Goal: Transaction & Acquisition: Purchase product/service

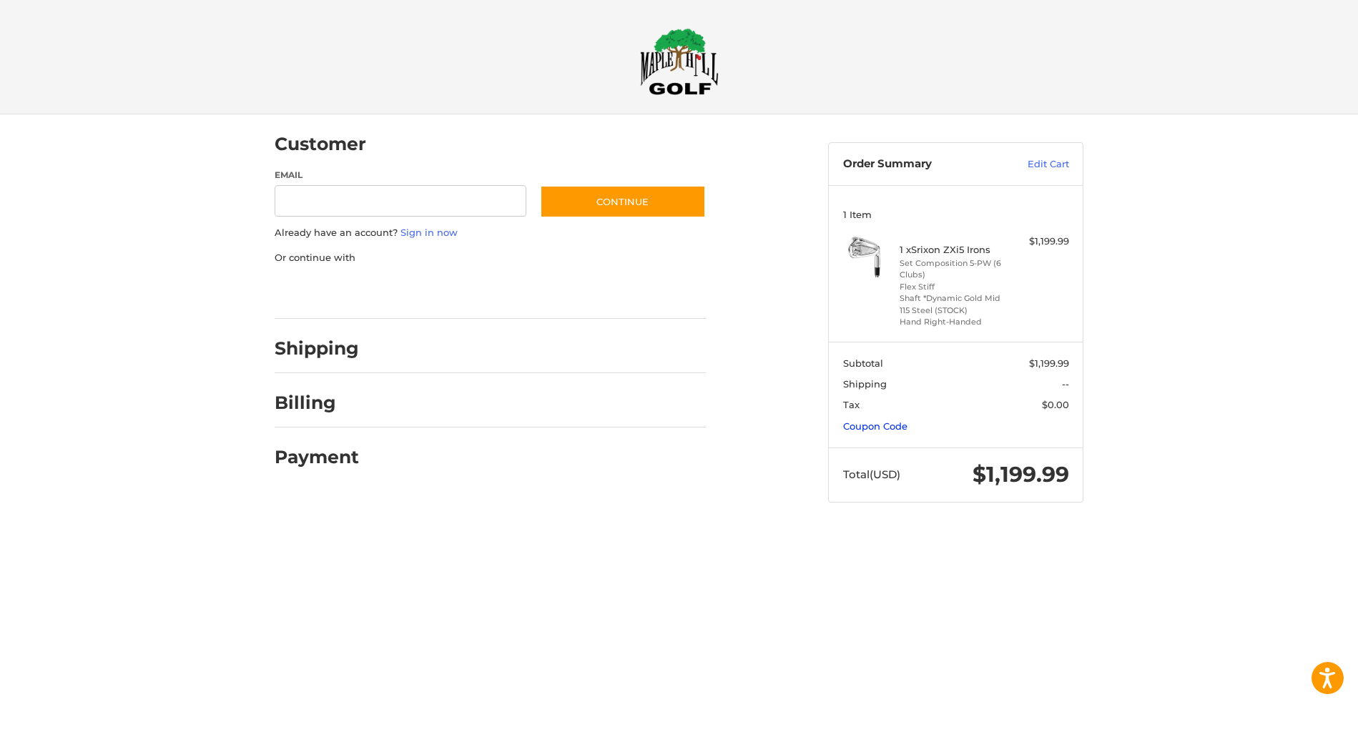
click at [888, 424] on link "Coupon Code" at bounding box center [875, 425] width 64 height 11
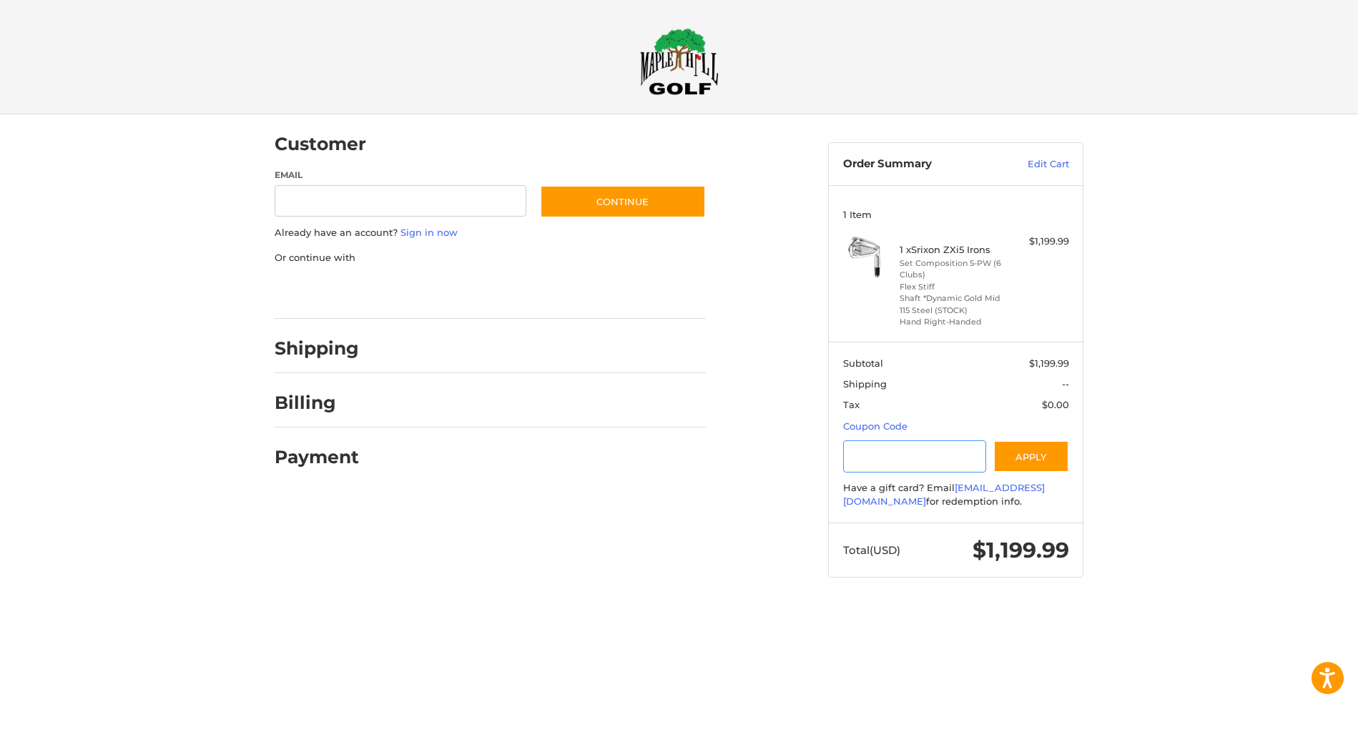
click at [896, 455] on input "Gift Certificate or Coupon Code" at bounding box center [915, 456] width 144 height 32
click at [1323, 51] on header "Checkout" at bounding box center [679, 57] width 1358 height 114
click at [882, 425] on link "Coupon Code" at bounding box center [875, 425] width 64 height 11
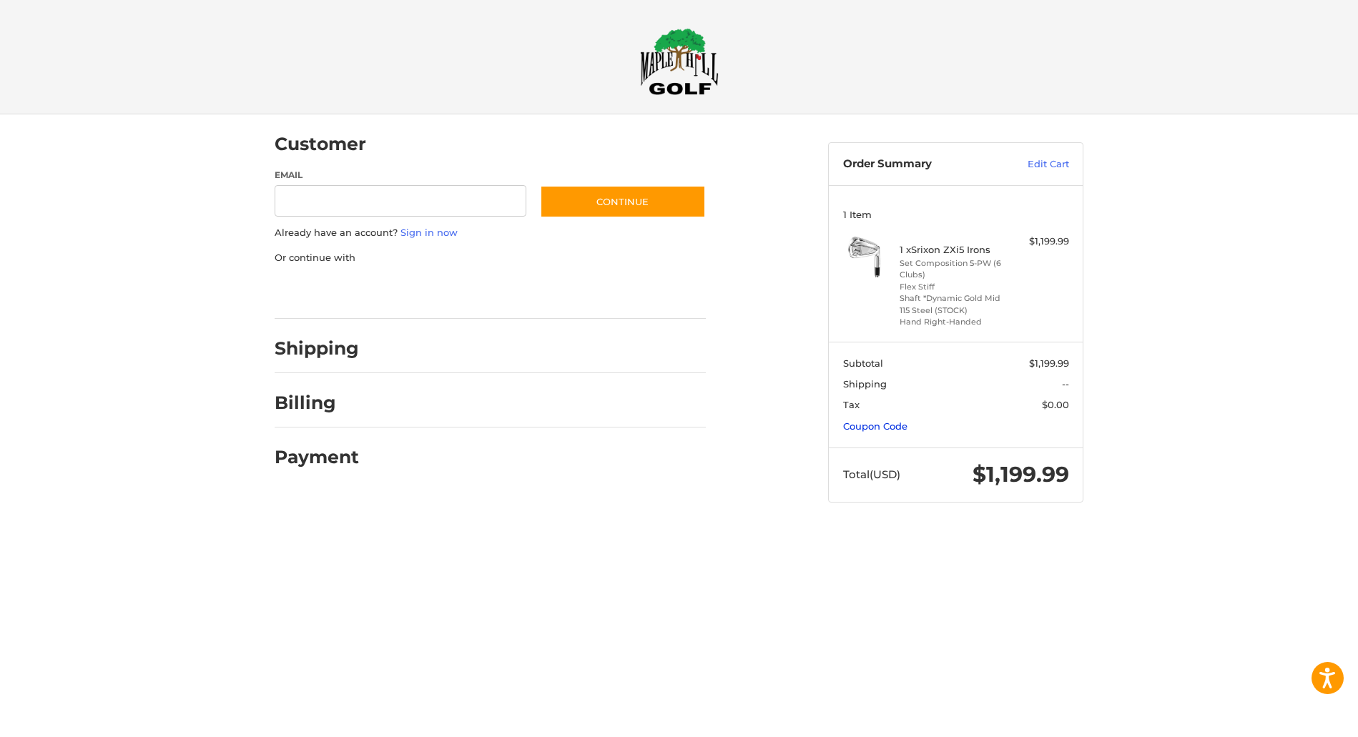
click at [882, 425] on link "Coupon Code" at bounding box center [875, 425] width 64 height 11
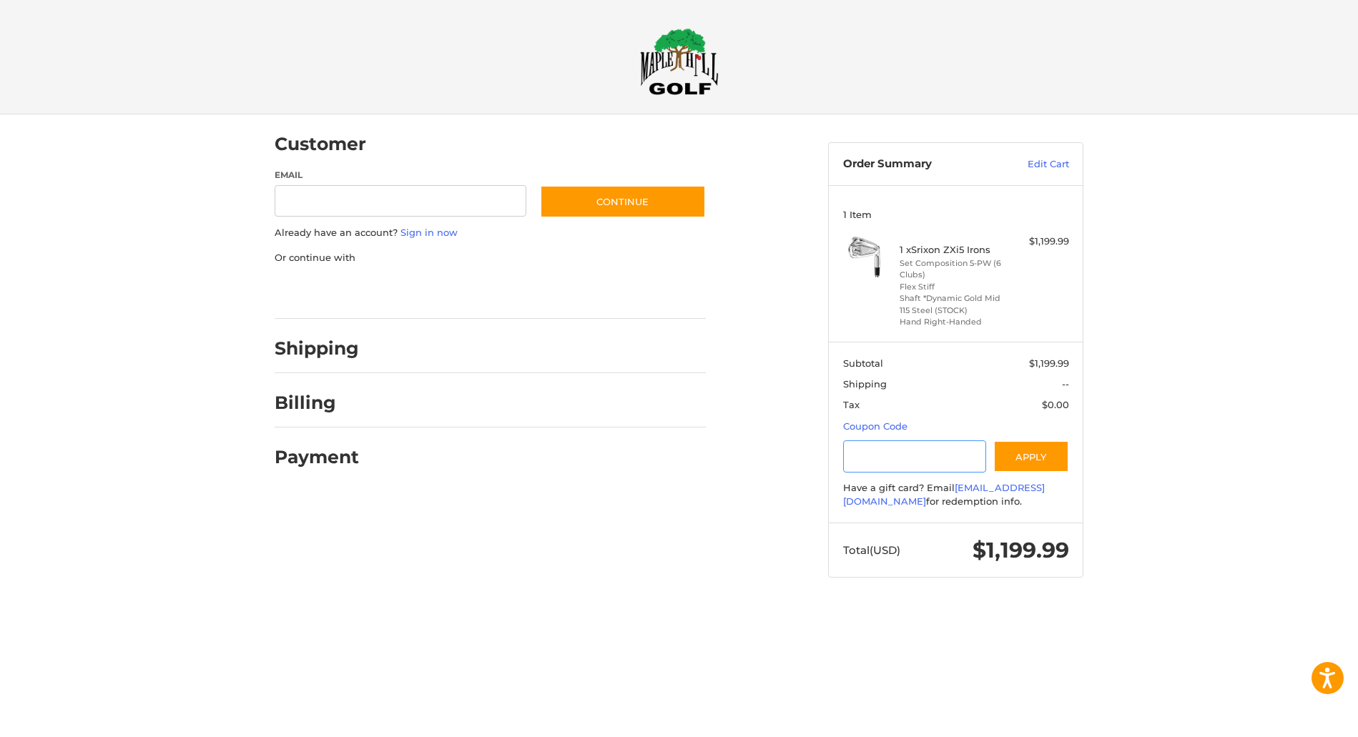
click at [876, 467] on input "Gift Certificate or Coupon Code" at bounding box center [915, 456] width 144 height 32
click at [1304, 187] on div "Customer Guest Customer Email Subscribe to our newsletter. Continue Already hav…" at bounding box center [679, 359] width 1358 height 491
click at [909, 463] on input "Gift Certificate or Coupon Code" at bounding box center [915, 456] width 144 height 32
click at [949, 456] on input "Gift Certificate or Coupon Code" at bounding box center [915, 456] width 144 height 32
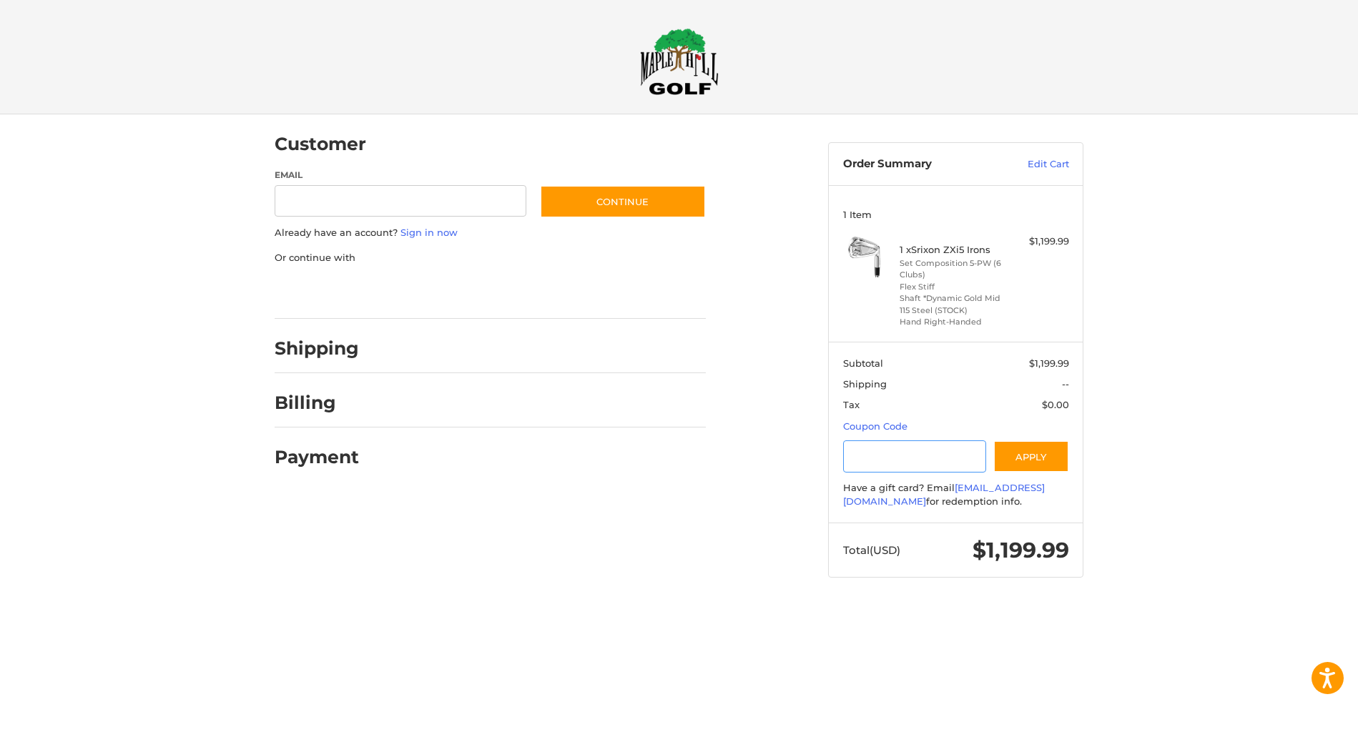
paste input "*********"
type input "*********"
click at [1027, 453] on button "Apply" at bounding box center [1031, 456] width 76 height 32
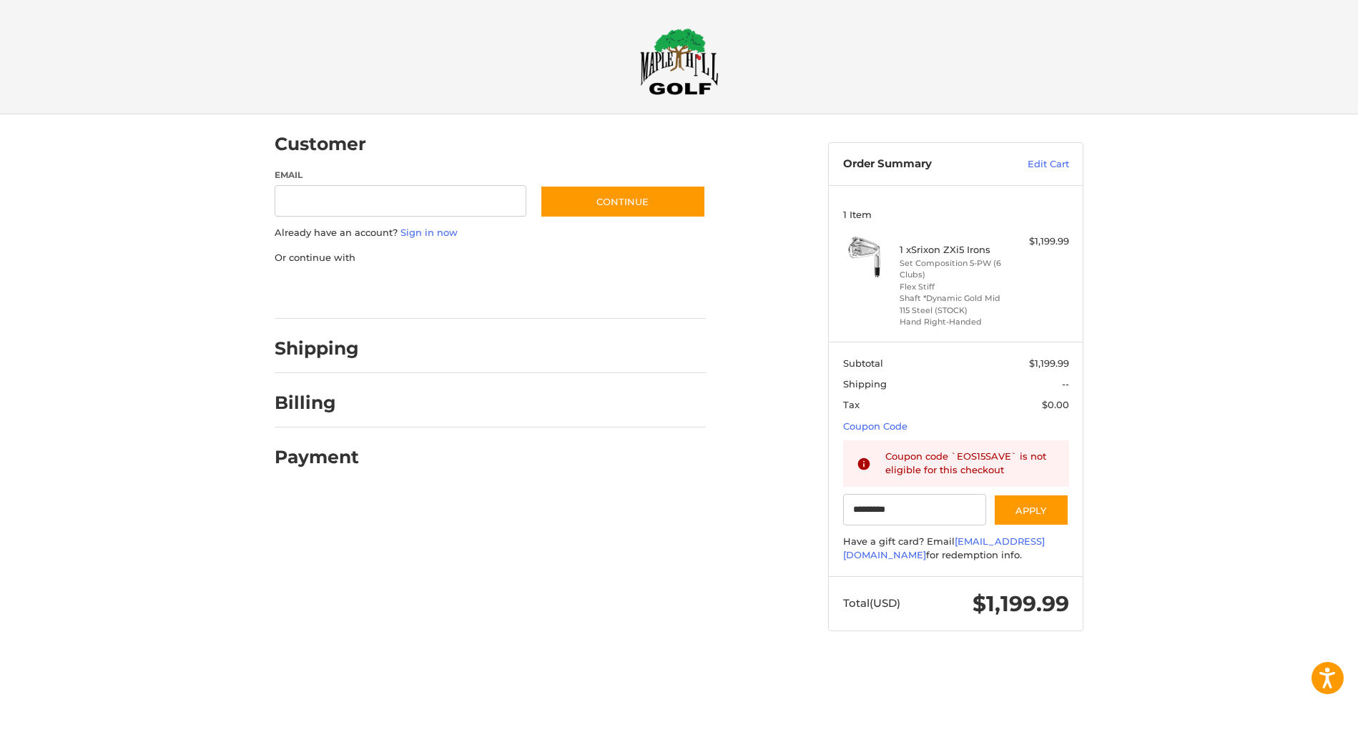
click at [761, 145] on ol "Customer Guest Customer Email Subscribe to our newsletter. Continue Already hav…" at bounding box center [518, 297] width 487 height 367
